Goal: Use online tool/utility: Use online tool/utility

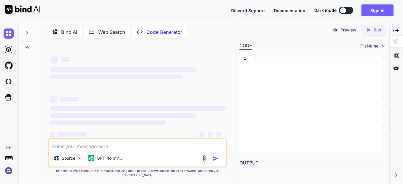
type textarea "x"
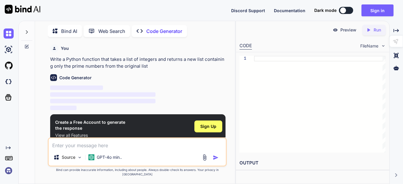
click at [121, 145] on textarea at bounding box center [137, 143] width 177 height 11
paste textarea "// EQP Rack No NE NAME SHELF IP SHELF NUMBER SITE NAME SHELF NAME DCDB I DCDB I…"
type textarea "// EQP Rack No NE NAME SHELF IP SHELF NUMBER SITE NAME SHELF NAME DCDB I DCDB I…"
type textarea "x"
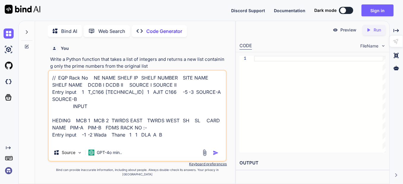
scroll to position [150, 0]
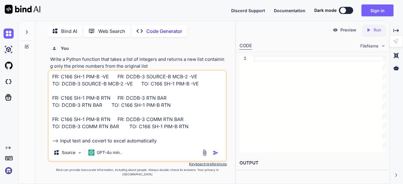
type textarea "// EQP Rack No NE NAME SHELF IP SHELF NUMBER SITE NAME SHELF NAME DCDB I DCDB I…"
click at [218, 153] on div "Source GPT-4o min.." at bounding box center [137, 154] width 177 height 14
click at [217, 156] on img "button" at bounding box center [216, 153] width 6 height 6
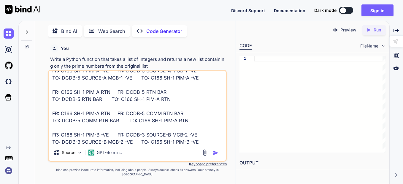
scroll to position [151, 0]
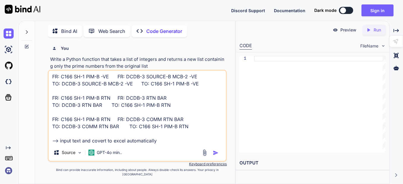
click at [205, 155] on img at bounding box center [204, 152] width 7 height 7
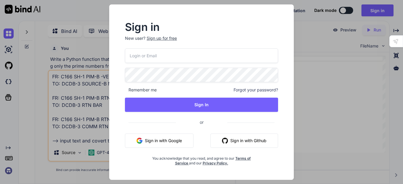
click at [86, 89] on div "Sign in New user? Sign up for free Remember me Forgot your password? Sign In or…" at bounding box center [201, 92] width 403 height 184
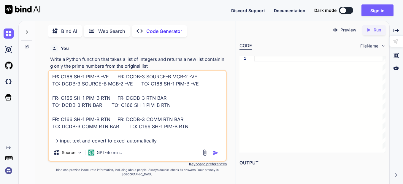
click at [216, 156] on img "button" at bounding box center [216, 153] width 6 height 6
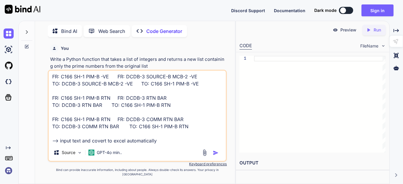
click at [216, 156] on img "button" at bounding box center [216, 153] width 6 height 6
click at [66, 156] on p "Source" at bounding box center [69, 153] width 14 height 6
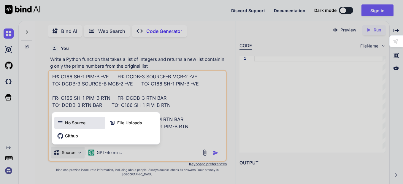
click at [85, 126] on span "No Source" at bounding box center [75, 123] width 20 height 6
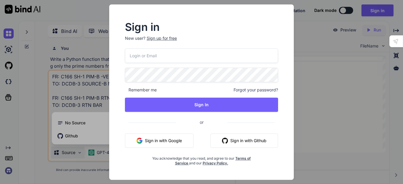
click at [56, 140] on div "Sign in New user? Sign up for free Remember me Forgot your password? Sign In or…" at bounding box center [201, 92] width 403 height 184
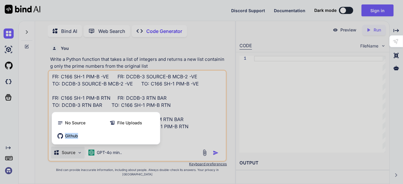
click at [56, 140] on div "Github" at bounding box center [105, 136] width 103 height 12
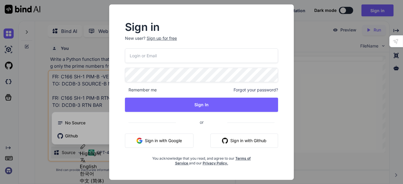
click at [74, 108] on div "Sign in New user? Sign up for free Remember me Forgot your password? Sign In or…" at bounding box center [201, 92] width 403 height 184
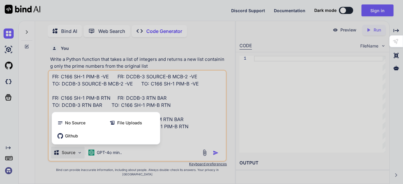
click at [215, 123] on div at bounding box center [201, 92] width 403 height 184
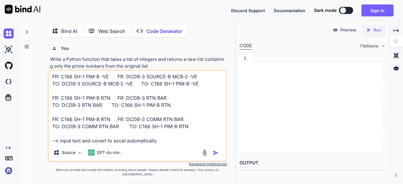
click at [217, 161] on div "Source GPT-4o min.." at bounding box center [137, 154] width 177 height 14
click at [217, 156] on img "button" at bounding box center [216, 153] width 6 height 6
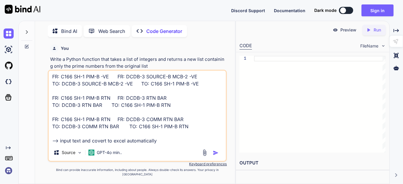
click at [217, 156] on img "button" at bounding box center [216, 153] width 6 height 6
click at [103, 28] on p "Web Search" at bounding box center [111, 31] width 27 height 7
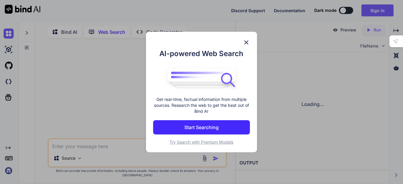
scroll to position [2, 0]
click at [97, 28] on div "AI-powered Web Search Get real-time, factual information from multiple sources.…" at bounding box center [201, 92] width 403 height 184
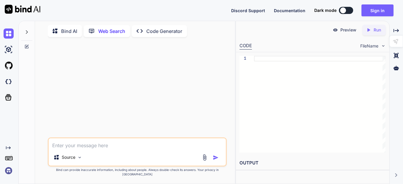
click at [153, 157] on div "Source" at bounding box center [137, 158] width 177 height 14
click at [121, 149] on textarea at bounding box center [137, 143] width 177 height 11
paste textarea "// EQP Rack No NE NAME SHELF IP SHELF NUMBER SITE NAME SHELF NAME DCDB I DCDB I…"
type textarea "x"
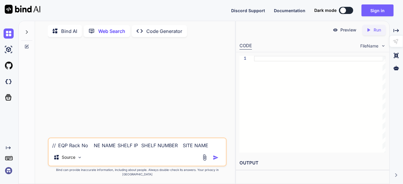
scroll to position [150, 0]
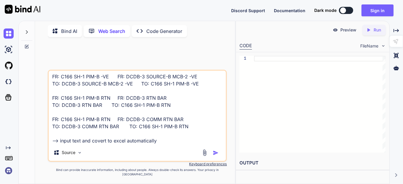
type textarea "// EQP Rack No NE NAME SHELF IP SHELF NUMBER SITE NAME SHELF NAME DCDB I DCDB I…"
click at [216, 156] on img "button" at bounding box center [216, 153] width 6 height 6
type textarea "x"
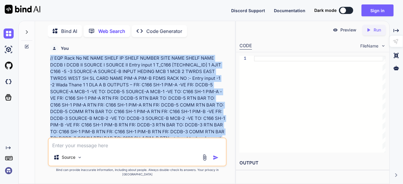
scroll to position [59, 0]
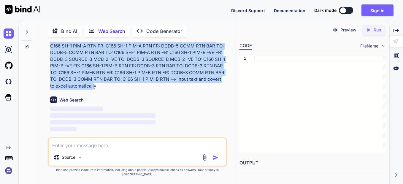
drag, startPoint x: 51, startPoint y: 57, endPoint x: 99, endPoint y: 84, distance: 55.4
click at [99, 84] on p "// EQP Rack No NE NAME SHELF IP SHELF NUMBER SITE NAME SHELF NAME DCDB I DCDB I…" at bounding box center [137, 43] width 175 height 94
copy p "// EQP Rack No NE NAME SHELF IP SHELF NUMBER SITE NAME SHELF NAME DCDB I DCDB I…"
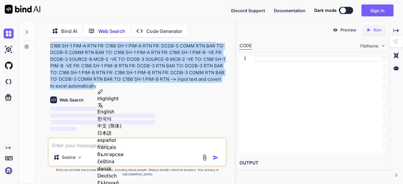
click at [99, 84] on p "// EQP Rack No NE NAME SHELF IP SHELF NUMBER SITE NAME SHELF NAME DCDB I DCDB I…" at bounding box center [137, 43] width 175 height 94
